Goal: Complete application form

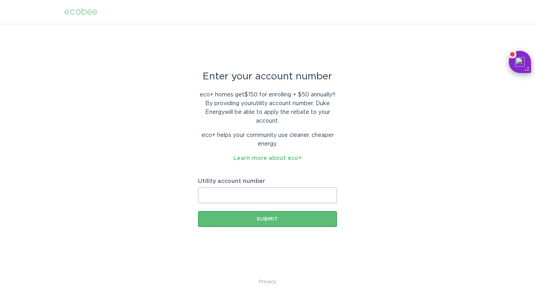
click at [222, 191] on input "Utility account number" at bounding box center [267, 195] width 139 height 16
type input "910190490117"
click at [261, 220] on div "Submit" at bounding box center [267, 219] width 131 height 5
